Goal: Task Accomplishment & Management: Complete application form

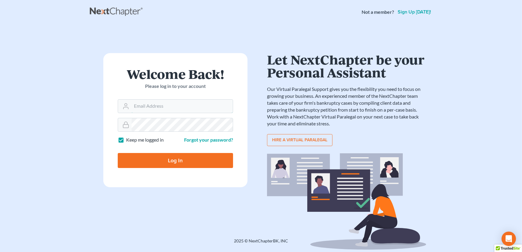
type input "[EMAIL_ADDRESS][DOMAIN_NAME]"
click at [165, 164] on input "Log In" at bounding box center [175, 160] width 115 height 15
type input "Thinking..."
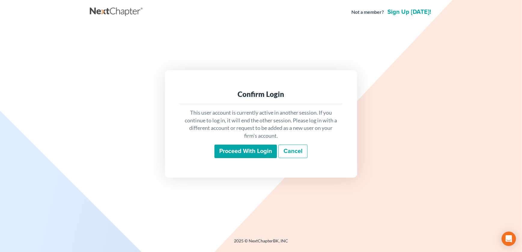
click at [244, 154] on input "Proceed with login" at bounding box center [245, 152] width 62 height 14
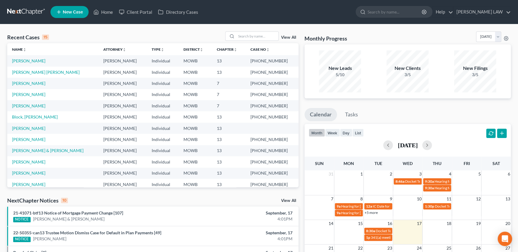
click at [66, 14] on span "New Case" at bounding box center [73, 12] width 20 height 5
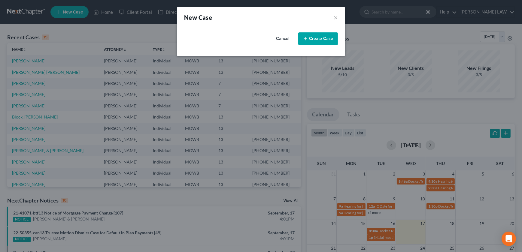
select select "46"
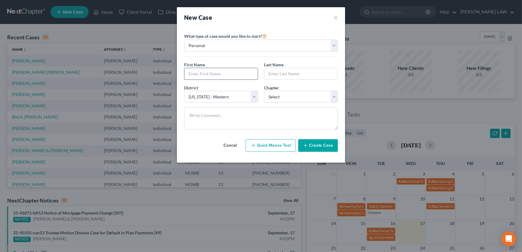
click at [200, 72] on input "text" at bounding box center [220, 73] width 73 height 11
type input "Mr"
type input "[PERSON_NAME]"
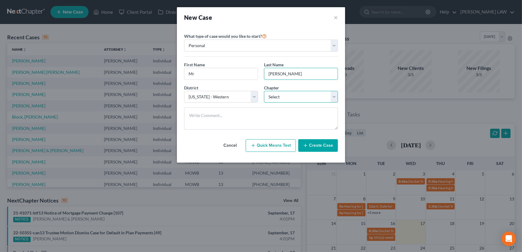
click at [292, 101] on select "Select 7 11 12 13" at bounding box center [301, 97] width 74 height 12
select select "3"
click at [264, 91] on select "Select 7 11 12 13" at bounding box center [301, 97] width 74 height 12
click at [306, 143] on icon "button" at bounding box center [305, 145] width 5 height 5
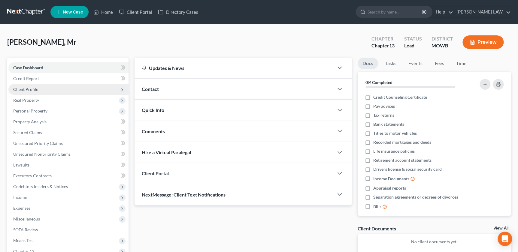
click at [28, 89] on span "Client Profile" at bounding box center [25, 89] width 25 height 5
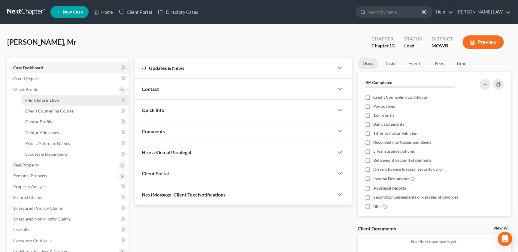
click at [52, 102] on link "Filing Information" at bounding box center [74, 100] width 108 height 11
select select "1"
select select "0"
select select "3"
select select "46"
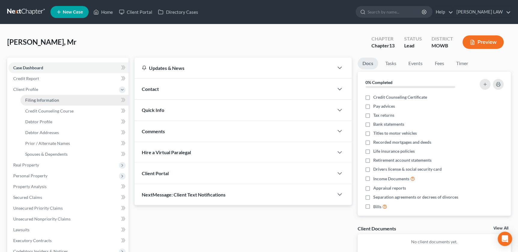
select select "26"
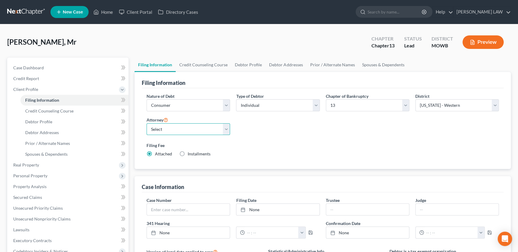
click at [165, 128] on select "Select [PERSON_NAME] - MOWB" at bounding box center [187, 129] width 83 height 12
select select "0"
click at [146, 123] on select "Select [PERSON_NAME] - MOWB" at bounding box center [187, 129] width 83 height 12
click at [264, 103] on select "Select Individual Joint" at bounding box center [277, 105] width 83 height 12
select select "1"
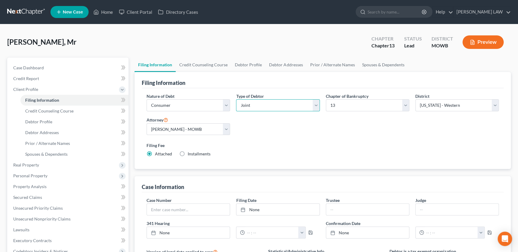
click at [236, 99] on select "Select Individual Joint" at bounding box center [277, 105] width 83 height 12
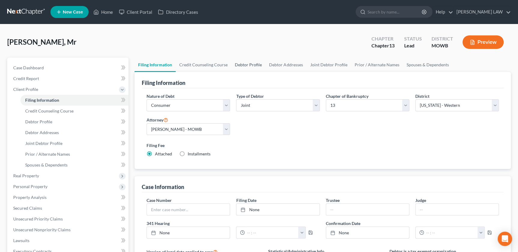
click at [239, 64] on link "Debtor Profile" at bounding box center [248, 65] width 34 height 14
select select "1"
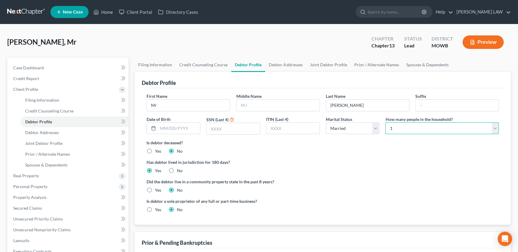
click at [399, 131] on select "Select 1 2 3 4 5 6 7 8 9 10 11 12 13 14 15 16 17 18 19 20" at bounding box center [441, 128] width 113 height 12
select select "1"
click at [385, 122] on select "Select 1 2 3 4 5 6 7 8 9 10 11 12 13 14 15 16 17 18 19 20" at bounding box center [441, 128] width 113 height 12
click at [309, 65] on link "Joint Debtor Profile" at bounding box center [328, 65] width 44 height 14
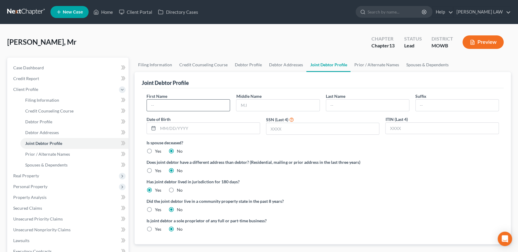
click at [181, 107] on input "text" at bounding box center [188, 105] width 83 height 11
click at [181, 107] on input "K" at bounding box center [188, 105] width 83 height 11
type input "[PERSON_NAME]"
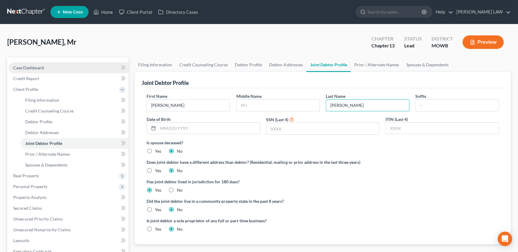
type input "[PERSON_NAME]"
click at [31, 65] on span "Case Dashboard" at bounding box center [28, 67] width 31 height 5
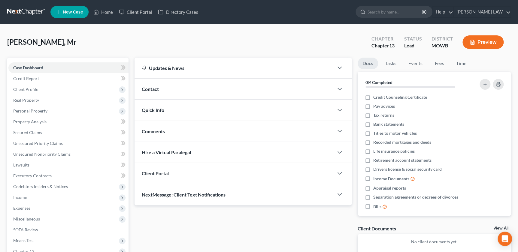
click at [167, 114] on div "Quick Info" at bounding box center [233, 110] width 199 height 21
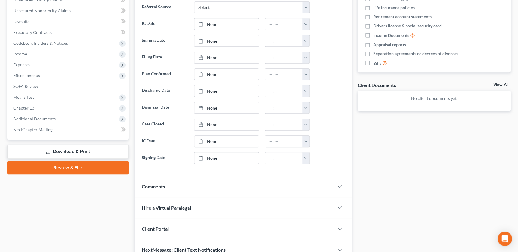
scroll to position [173, 0]
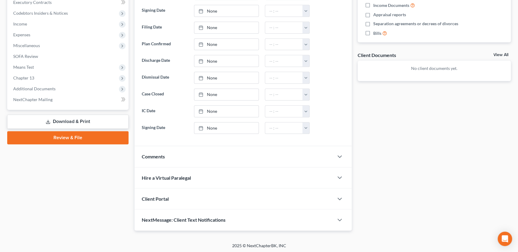
click at [208, 156] on div "Comments" at bounding box center [233, 156] width 199 height 21
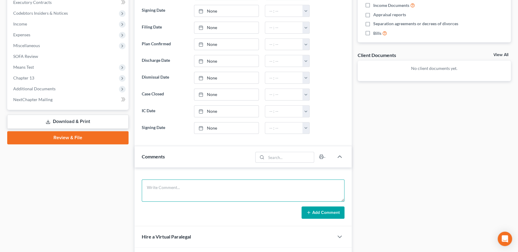
click at [189, 185] on textarea at bounding box center [243, 190] width 202 height 22
paste textarea "HS 2 Andrew County His income is pension of $500 and $1100 and SS of $1700 Her …"
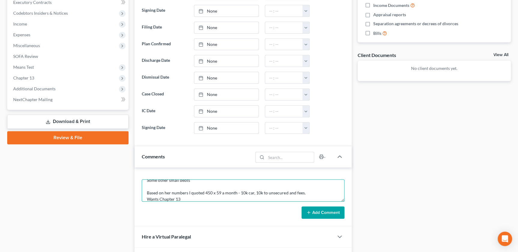
type textarea "HS 2 Andrew County His income is pension of $500 and $1100 and SS of $1700 Her …"
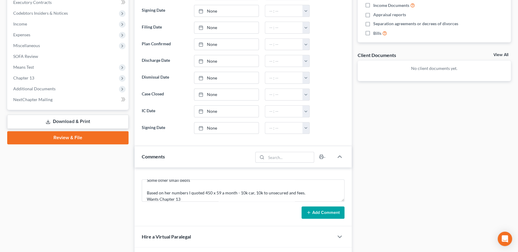
click at [329, 215] on button "Add Comment" at bounding box center [322, 213] width 43 height 13
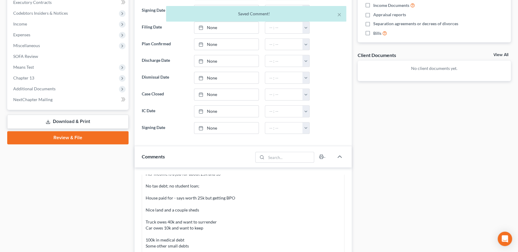
scroll to position [0, 0]
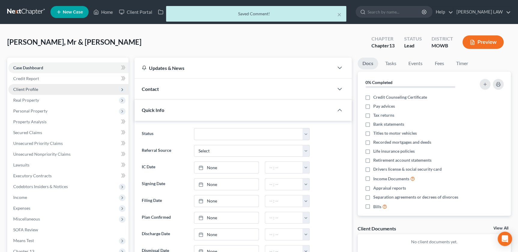
click at [22, 91] on span "Client Profile" at bounding box center [25, 89] width 25 height 5
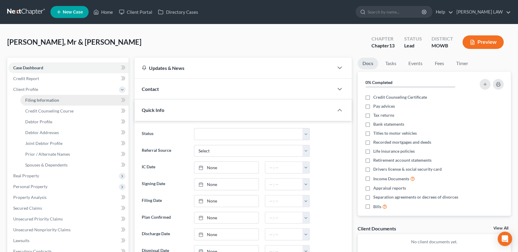
click at [50, 101] on span "Filing Information" at bounding box center [42, 100] width 34 height 5
select select "1"
select select "3"
select select "26"
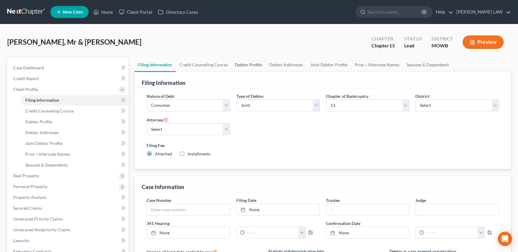
click at [247, 69] on link "Debtor Profile" at bounding box center [248, 65] width 34 height 14
select select "1"
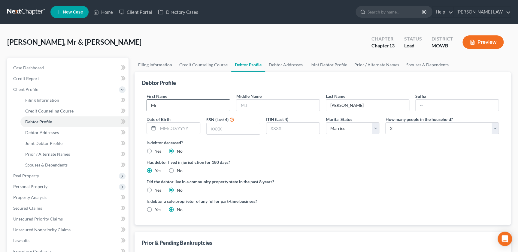
type input "M"
click at [200, 106] on input "M" at bounding box center [188, 105] width 83 height 11
type input "George"
click at [34, 185] on span "Personal Property" at bounding box center [30, 186] width 34 height 5
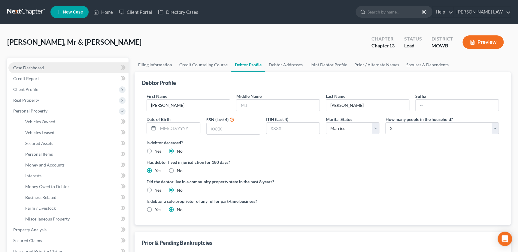
click at [43, 66] on span "Case Dashboard" at bounding box center [28, 67] width 31 height 5
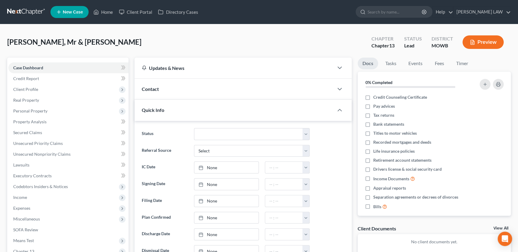
scroll to position [38, 0]
click at [219, 96] on div "Contact" at bounding box center [233, 89] width 199 height 21
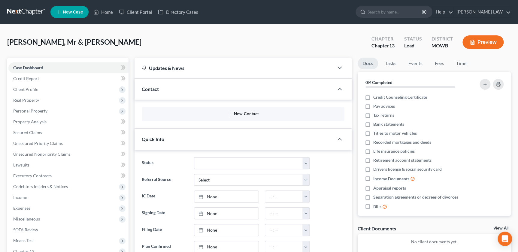
click at [234, 114] on button "New Contact" at bounding box center [242, 114] width 193 height 5
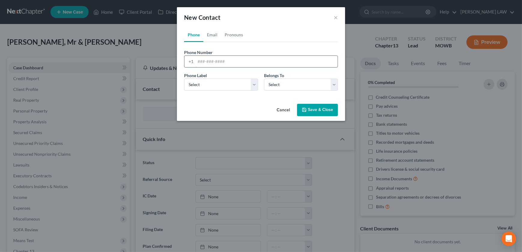
click at [222, 66] on input "tel" at bounding box center [266, 61] width 142 height 11
type input "8162051765"
click at [213, 83] on select "Select Mobile Home Work Other" at bounding box center [221, 85] width 74 height 12
select select "0"
click at [184, 79] on select "Select Mobile Home Work Other" at bounding box center [221, 85] width 74 height 12
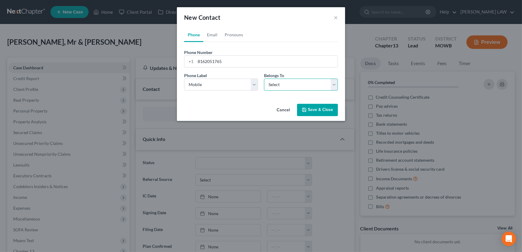
click at [292, 83] on select "Select Client Spouse Other" at bounding box center [301, 85] width 74 height 12
select select "1"
click at [264, 79] on select "Select Client Spouse Other" at bounding box center [301, 85] width 74 height 12
select select "1"
click at [209, 32] on link "Email" at bounding box center [212, 35] width 18 height 14
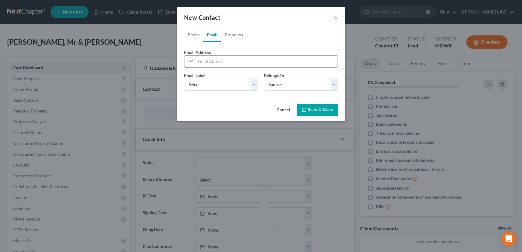
click at [209, 64] on input "email" at bounding box center [266, 61] width 142 height 11
type input "bossyrossy78@gmail.com"
click at [206, 86] on select "Select Home Work Other" at bounding box center [221, 85] width 74 height 12
select select "0"
click at [184, 79] on select "Select Home Work Other" at bounding box center [221, 85] width 74 height 12
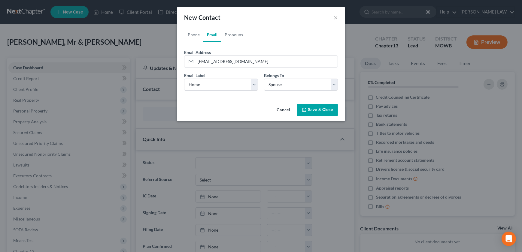
click at [309, 106] on button "Save & Close" at bounding box center [317, 110] width 41 height 13
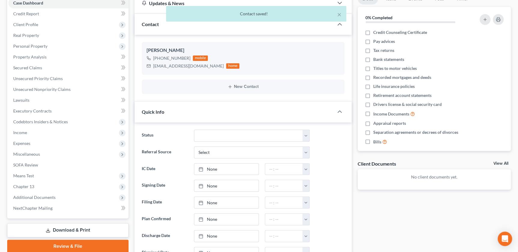
scroll to position [0, 0]
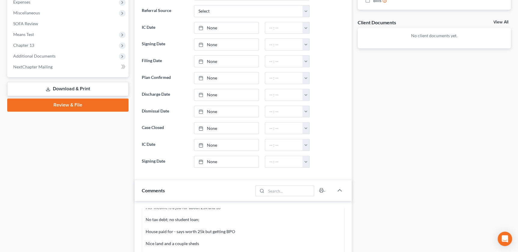
scroll to position [395, 0]
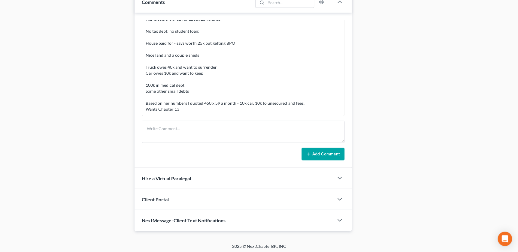
click at [207, 195] on div "Client Portal" at bounding box center [233, 199] width 199 height 21
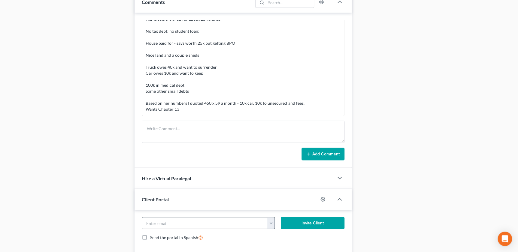
click at [270, 224] on button "button" at bounding box center [271, 222] width 8 height 11
click at [289, 234] on link "bossyrossy78@gmail.com" at bounding box center [308, 236] width 82 height 10
type input "bossyrossy78@gmail.com"
click at [309, 221] on button "Invite Client" at bounding box center [312, 223] width 63 height 12
